Goal: Task Accomplishment & Management: Manage account settings

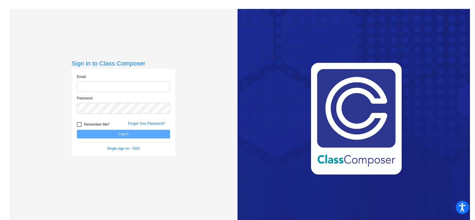
type input "jtraini@swsdk6.com"
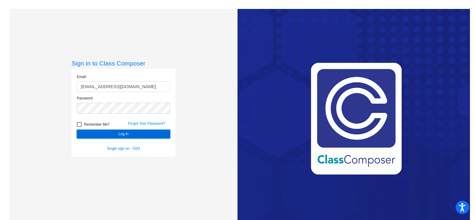
click at [87, 132] on button "Log In" at bounding box center [123, 134] width 93 height 9
click at [124, 131] on button "Log In" at bounding box center [123, 134] width 93 height 9
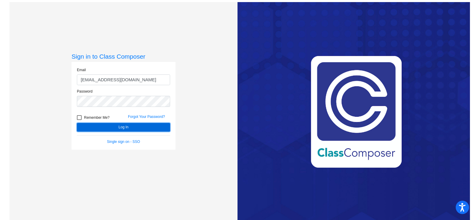
scroll to position [9, 0]
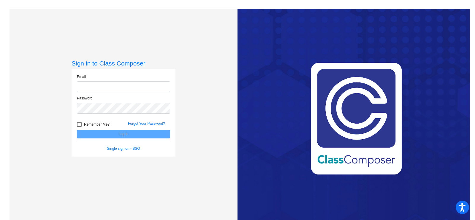
type input "jtraini@swsdk6.com"
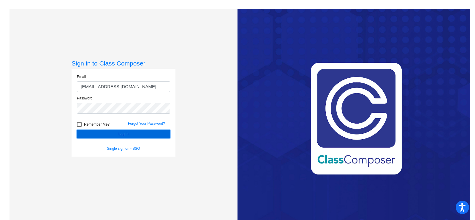
click at [106, 133] on button "Log In" at bounding box center [123, 134] width 93 height 9
click at [144, 122] on link "Forgot Your Password?" at bounding box center [146, 123] width 37 height 4
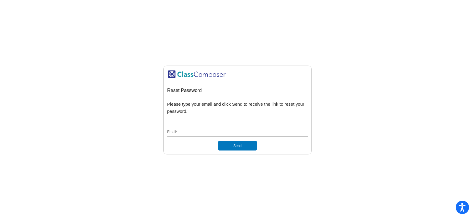
click at [179, 130] on input "Email *" at bounding box center [237, 132] width 141 height 5
type input "J"
type input "[EMAIL_ADDRESS][DOMAIN_NAME]"
click at [296, 138] on div "jtraini@swsdk6.com Email *" at bounding box center [237, 133] width 141 height 16
click at [232, 145] on button "Send" at bounding box center [237, 146] width 39 height 10
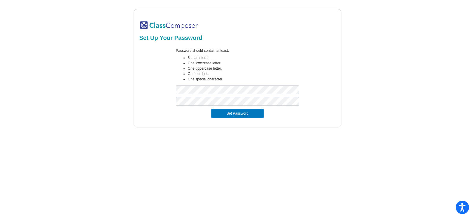
drag, startPoint x: 288, startPoint y: 111, endPoint x: 269, endPoint y: 118, distance: 20.4
click at [288, 111] on div "Set Password" at bounding box center [238, 113] width 190 height 10
drag, startPoint x: 307, startPoint y: 120, endPoint x: 271, endPoint y: 117, distance: 36.1
click at [307, 120] on form "Password should contain at least: 8 characters. One lowercase letter. One upper…" at bounding box center [237, 82] width 197 height 77
click at [239, 114] on button "Set Password" at bounding box center [238, 113] width 52 height 10
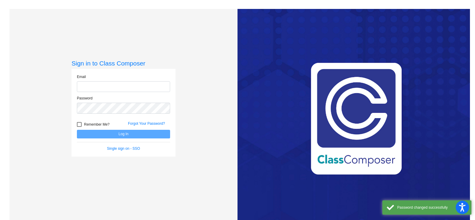
type input "[EMAIL_ADDRESS][DOMAIN_NAME]"
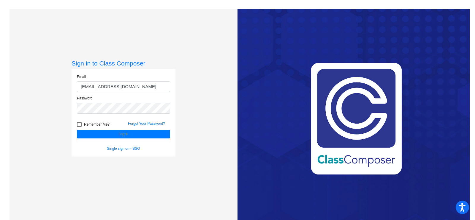
drag, startPoint x: 79, startPoint y: 124, endPoint x: 94, endPoint y: 129, distance: 15.7
click at [80, 124] on div at bounding box center [79, 124] width 5 height 5
click at [79, 127] on input "Remember Me?" at bounding box center [79, 127] width 0 height 0
checkbox input "true"
click at [111, 136] on button "Log In" at bounding box center [123, 134] width 93 height 9
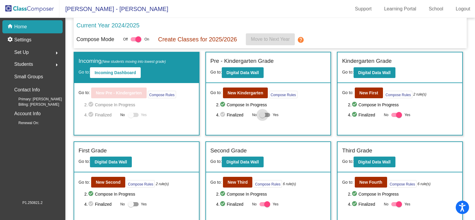
click at [262, 114] on div at bounding box center [263, 115] width 6 height 6
click at [262, 117] on input "Yes" at bounding box center [262, 117] width 0 height 0
checkbox input "true"
click at [237, 92] on b "New Kindergarten" at bounding box center [246, 92] width 36 height 5
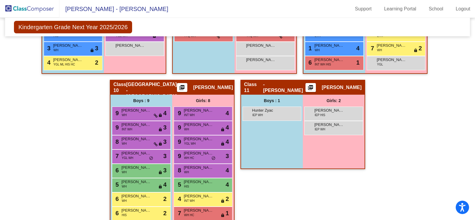
scroll to position [739, 0]
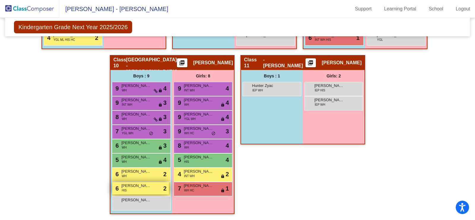
click at [144, 190] on div "6 [PERSON_NAME] HIS lock do_not_disturb_alt 2" at bounding box center [140, 188] width 57 height 12
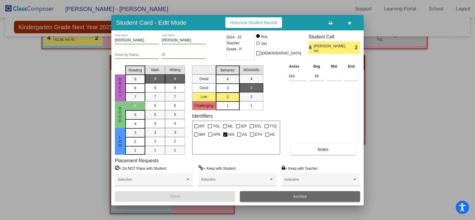
click at [308, 197] on button "Archive" at bounding box center [300, 196] width 120 height 11
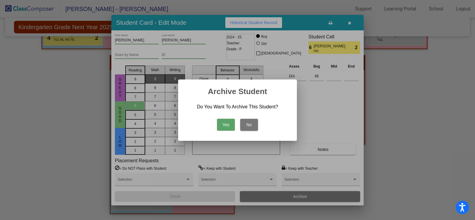
click at [232, 126] on button "Yes" at bounding box center [226, 125] width 18 height 12
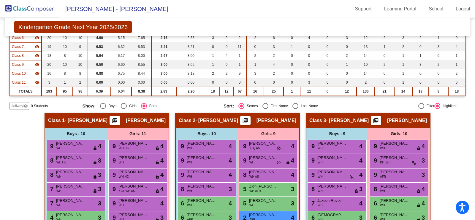
scroll to position [0, 0]
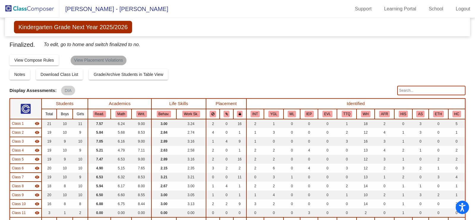
click at [92, 60] on mat-chip "View Placement Violations" at bounding box center [99, 61] width 56 height 10
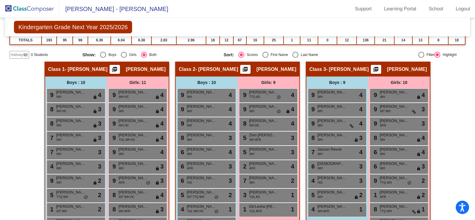
scroll to position [267, 0]
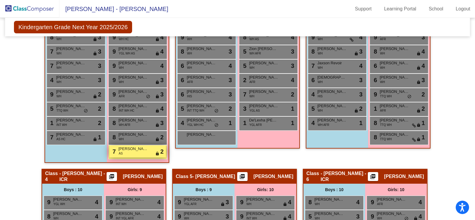
click at [152, 150] on div "7 [PERSON_NAME] AS lock do_not_disturb_alt 2" at bounding box center [137, 151] width 57 height 12
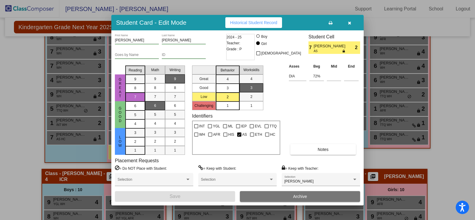
click at [20, 132] on div at bounding box center [237, 110] width 475 height 220
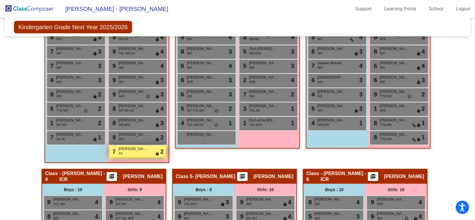
click at [149, 154] on div "7 [PERSON_NAME] AS lock do_not_disturb_alt 2" at bounding box center [137, 151] width 57 height 12
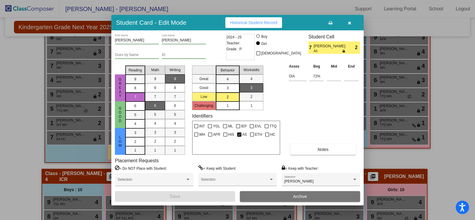
click at [9, 129] on div at bounding box center [237, 110] width 475 height 220
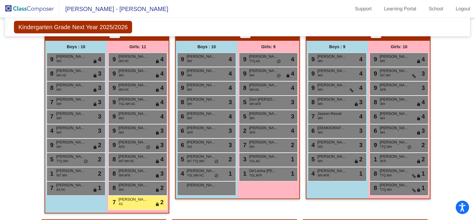
scroll to position [208, 0]
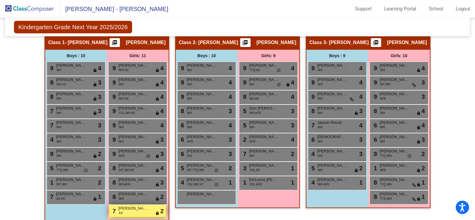
click at [149, 211] on div "7 [PERSON_NAME] AS lock do_not_disturb_alt 2" at bounding box center [137, 210] width 57 height 12
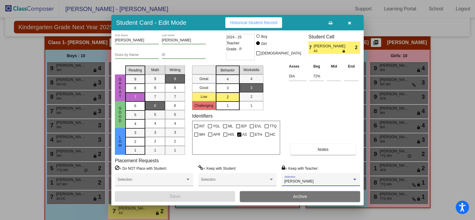
click at [334, 180] on div "[PERSON_NAME]" at bounding box center [319, 181] width 68 height 4
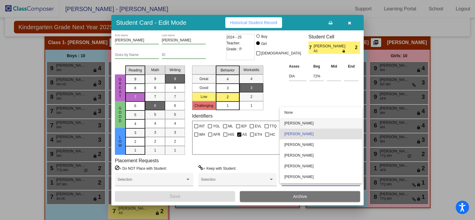
click at [325, 121] on span "[PERSON_NAME]" at bounding box center [321, 123] width 73 height 11
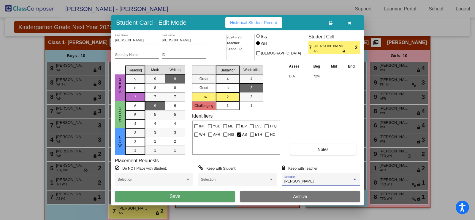
click at [203, 196] on button "Save" at bounding box center [175, 196] width 120 height 11
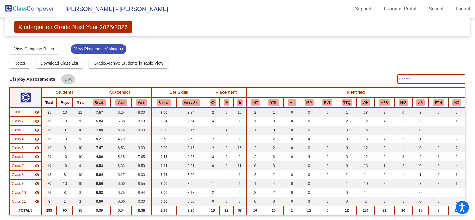
scroll to position [0, 0]
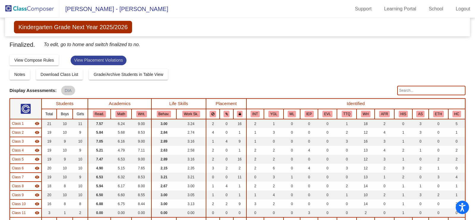
click at [97, 58] on mat-chip "View Placement Violations" at bounding box center [99, 61] width 56 height 10
click at [119, 60] on mat-chip "View Placement Violations" at bounding box center [99, 61] width 56 height 10
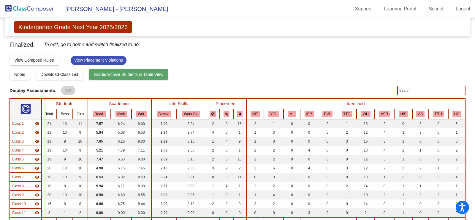
click at [136, 75] on span "Grade/Archive Students in Table View" at bounding box center [129, 74] width 70 height 5
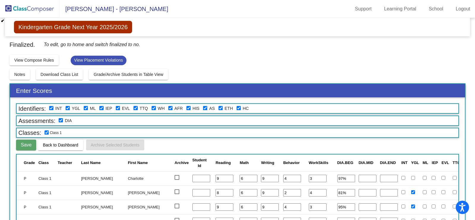
click at [44, 28] on span "Kindergarten Grade Next Year 2025/2026" at bounding box center [73, 27] width 118 height 12
click at [35, 11] on img at bounding box center [29, 9] width 59 height 18
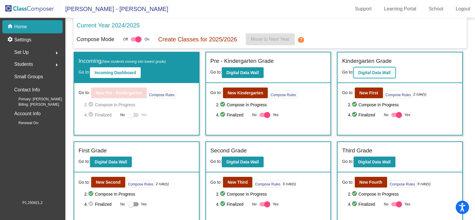
click at [376, 70] on button "Digital Data Wall" at bounding box center [375, 72] width 42 height 11
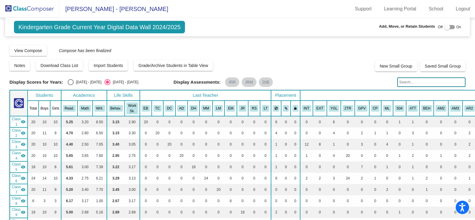
click at [30, 9] on img at bounding box center [29, 9] width 59 height 18
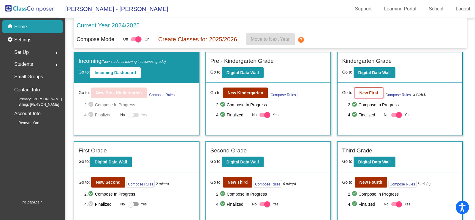
click at [372, 90] on b "New First" at bounding box center [369, 92] width 19 height 5
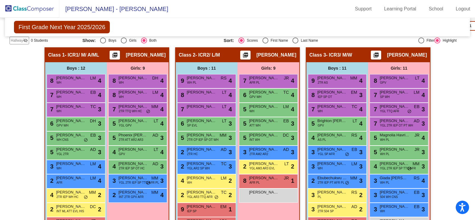
scroll to position [267, 0]
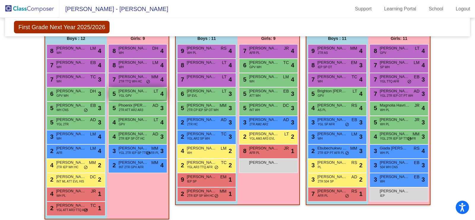
click at [140, 92] on span "[PERSON_NAME]" at bounding box center [134, 91] width 30 height 6
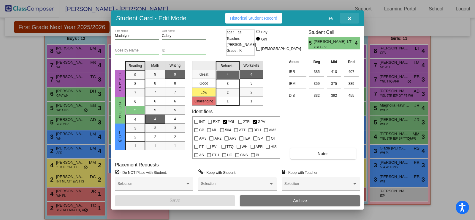
click at [348, 17] on icon "button" at bounding box center [349, 18] width 3 height 4
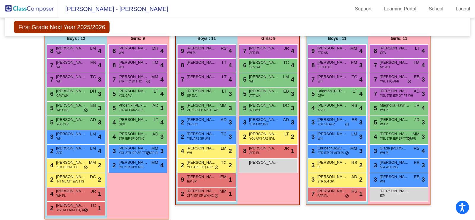
scroll to position [238, 0]
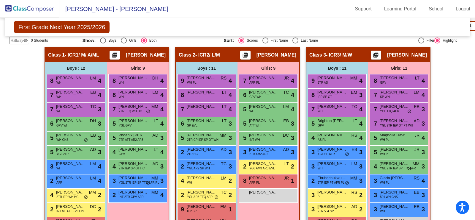
click at [389, 55] on span "[PERSON_NAME]" at bounding box center [407, 55] width 40 height 6
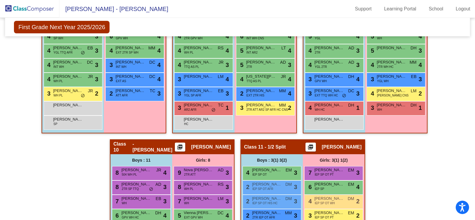
scroll to position [840, 0]
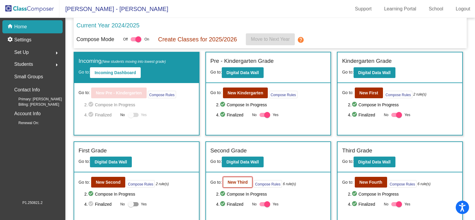
click at [237, 185] on button "New Third" at bounding box center [238, 181] width 30 height 11
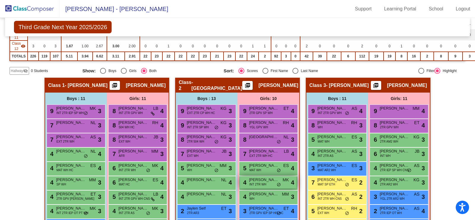
scroll to position [477, 0]
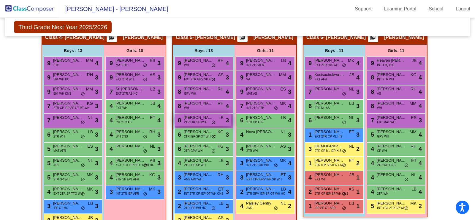
click at [219, 118] on span "LB" at bounding box center [221, 117] width 5 height 6
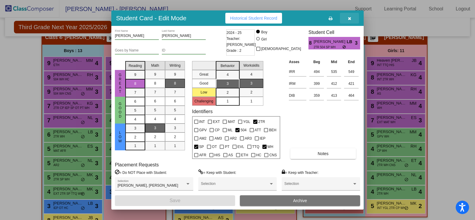
click at [351, 17] on icon "button" at bounding box center [349, 18] width 3 height 4
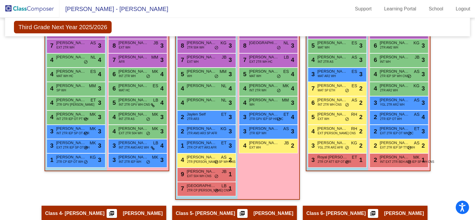
scroll to position [332, 0]
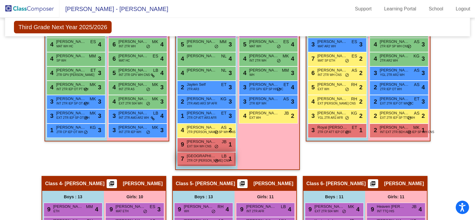
click at [197, 158] on span "[GEOGRAPHIC_DATA]" at bounding box center [202, 156] width 30 height 6
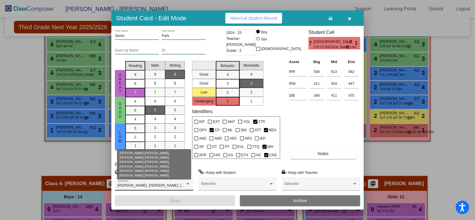
click at [188, 183] on div at bounding box center [188, 183] width 3 height 1
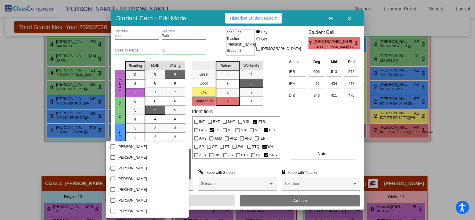
scroll to position [367, 0]
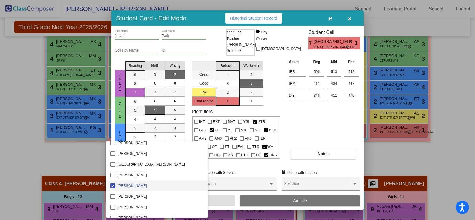
click at [263, 165] on div at bounding box center [237, 110] width 475 height 220
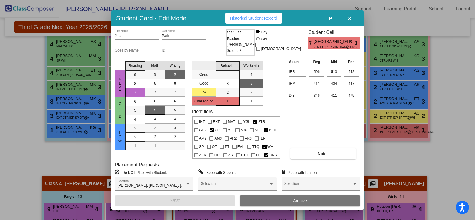
click at [351, 16] on icon "button" at bounding box center [349, 18] width 3 height 4
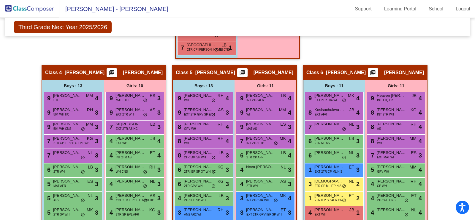
scroll to position [386, 0]
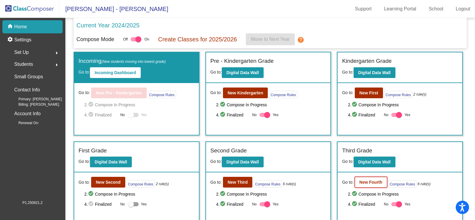
click at [367, 177] on button "New Fourth" at bounding box center [371, 181] width 32 height 11
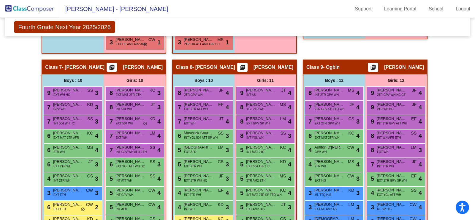
scroll to position [713, 0]
